Goal: Navigation & Orientation: Find specific page/section

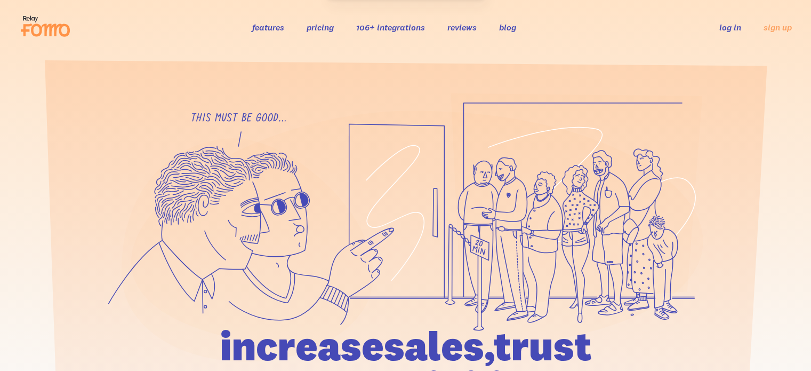
click at [730, 25] on link "log in" at bounding box center [731, 27] width 22 height 11
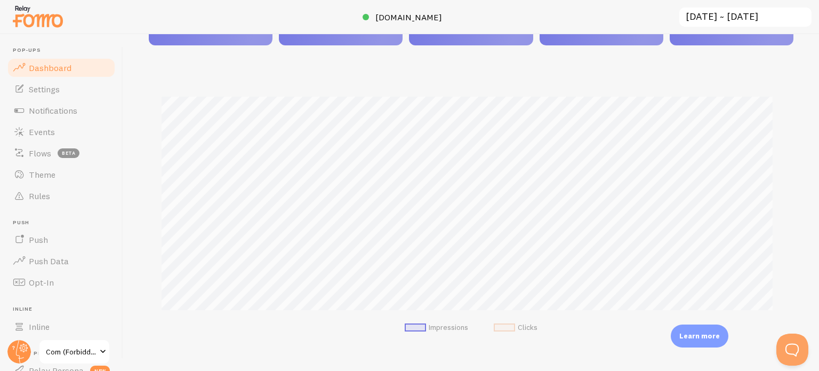
scroll to position [213, 0]
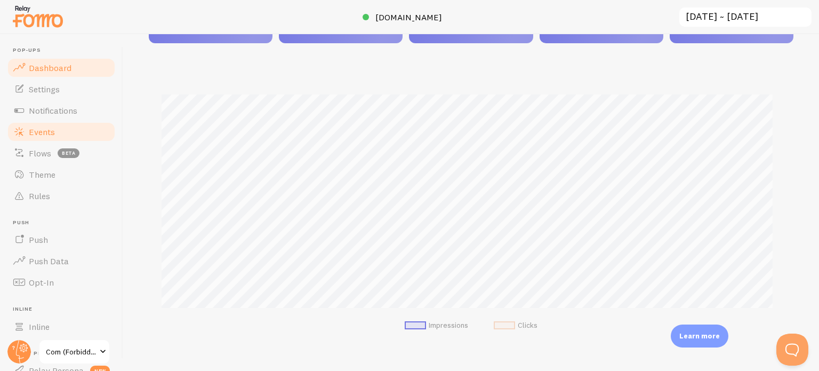
click at [49, 131] on span "Events" at bounding box center [42, 131] width 26 height 11
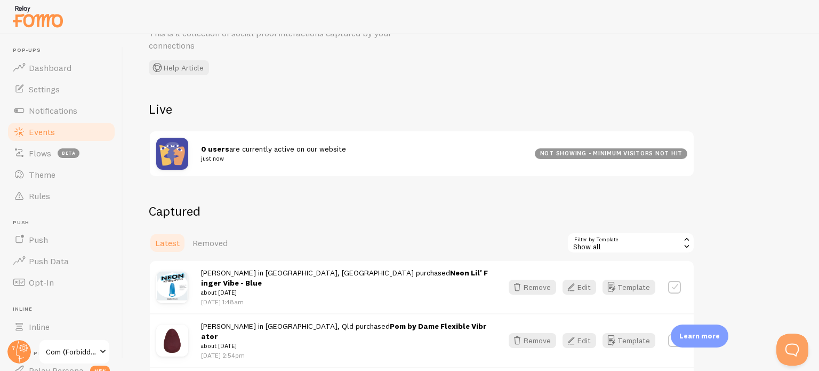
scroll to position [53, 0]
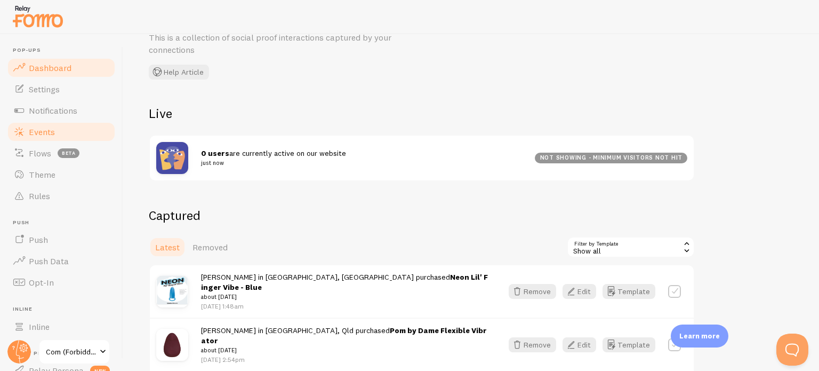
click at [68, 70] on span "Dashboard" at bounding box center [50, 67] width 43 height 11
